Goal: Find specific page/section: Find specific page/section

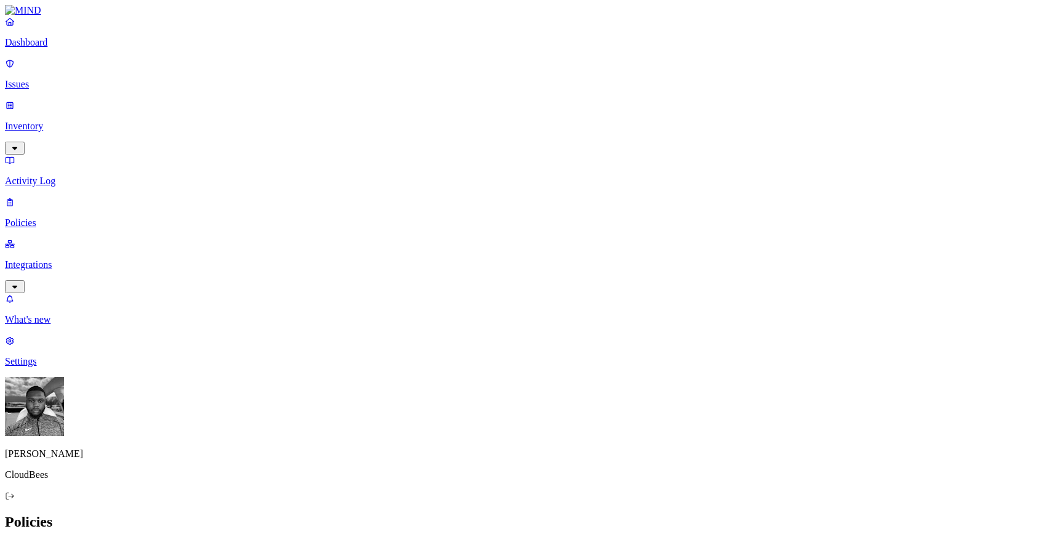
click at [42, 259] on p "Integrations" at bounding box center [532, 264] width 1054 height 11
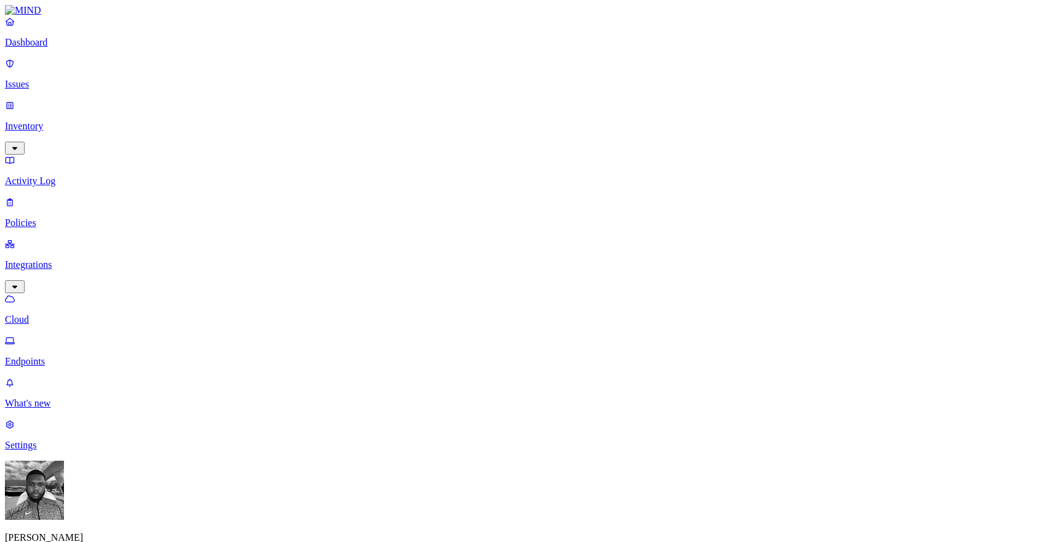
click at [50, 356] on p "Endpoints" at bounding box center [532, 361] width 1054 height 11
